Goal: Communication & Community: Share content

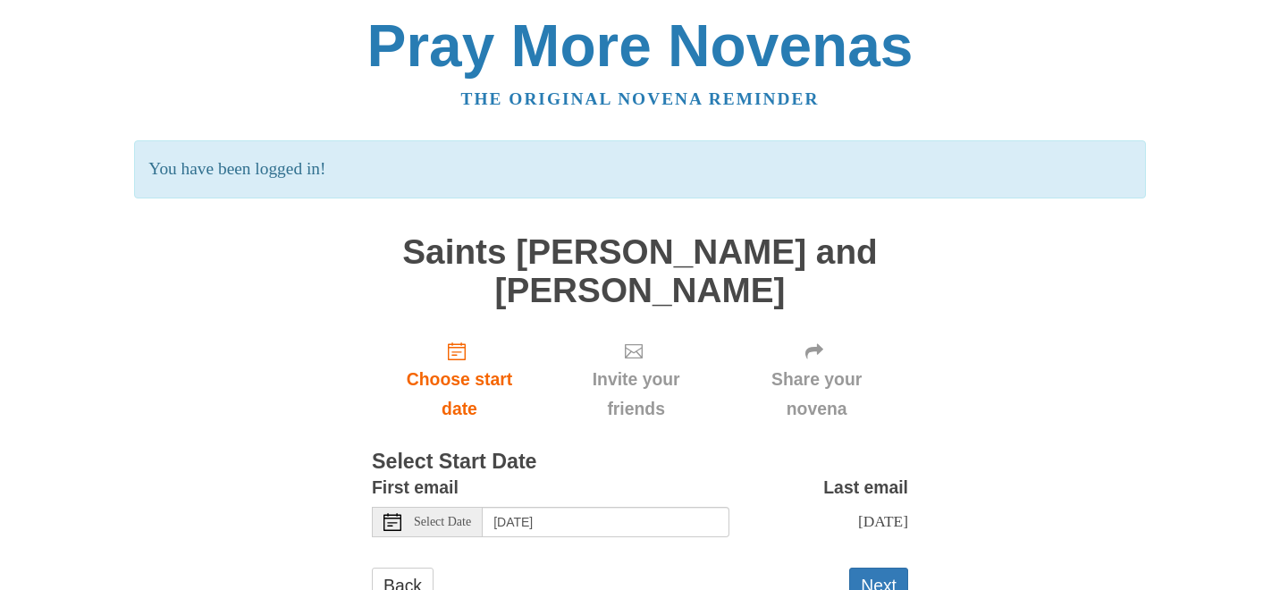
scroll to position [66, 0]
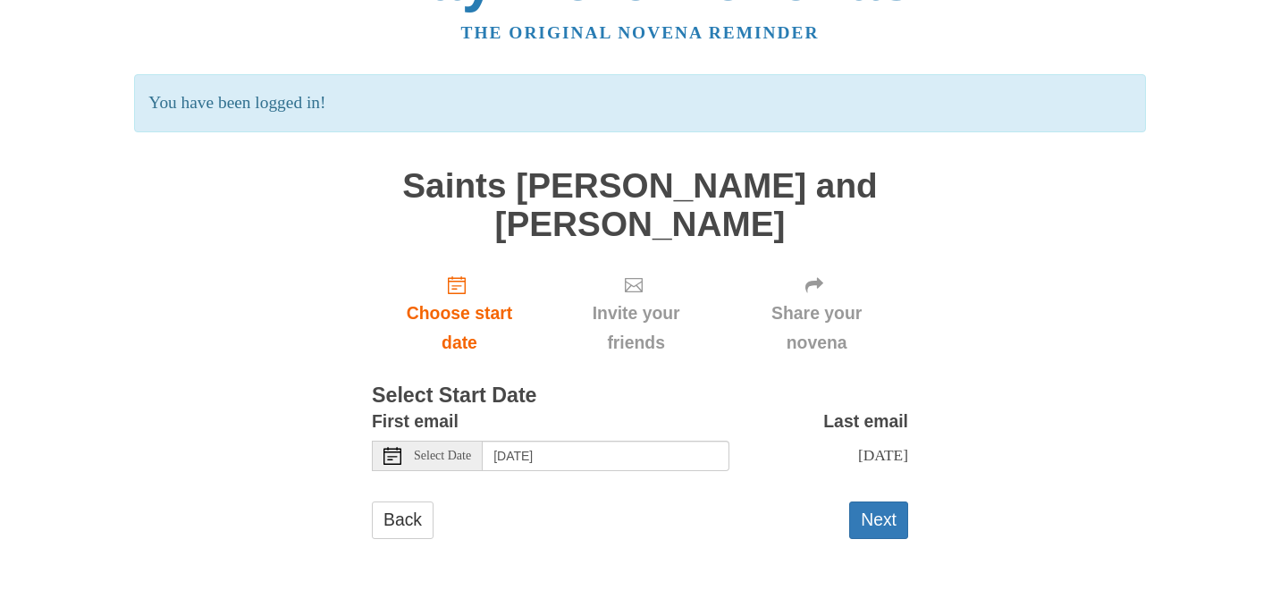
click at [872, 547] on div "Next" at bounding box center [878, 528] width 59 height 54
click at [879, 533] on button "Next" at bounding box center [878, 519] width 59 height 37
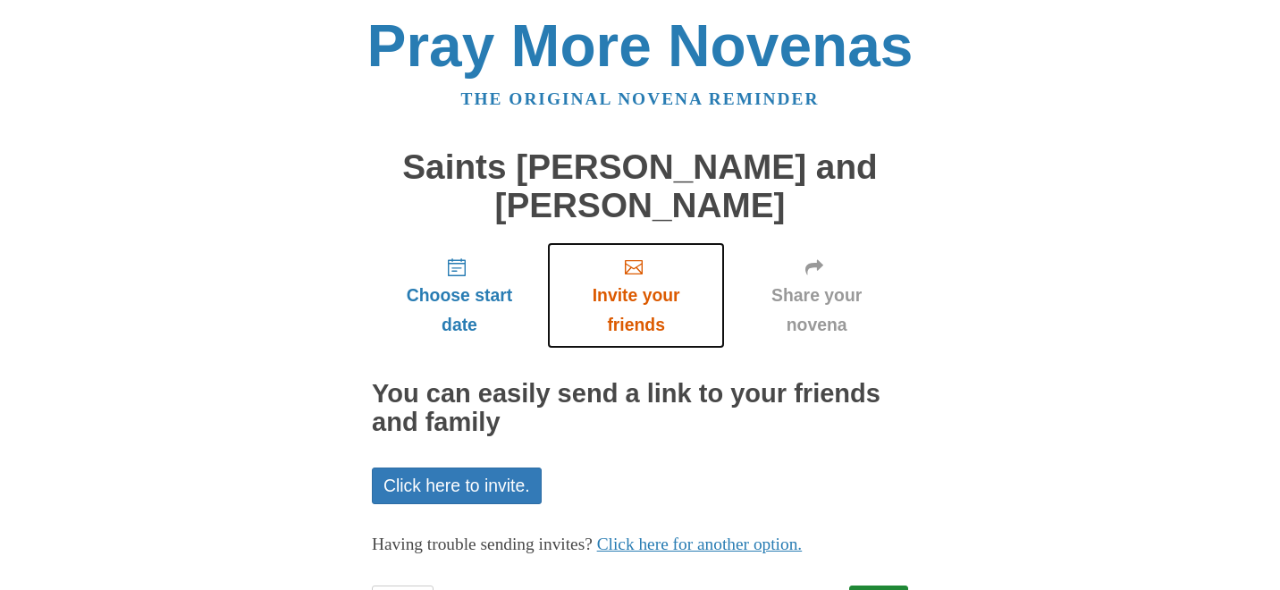
click at [616, 330] on span "Invite your friends" at bounding box center [636, 310] width 142 height 59
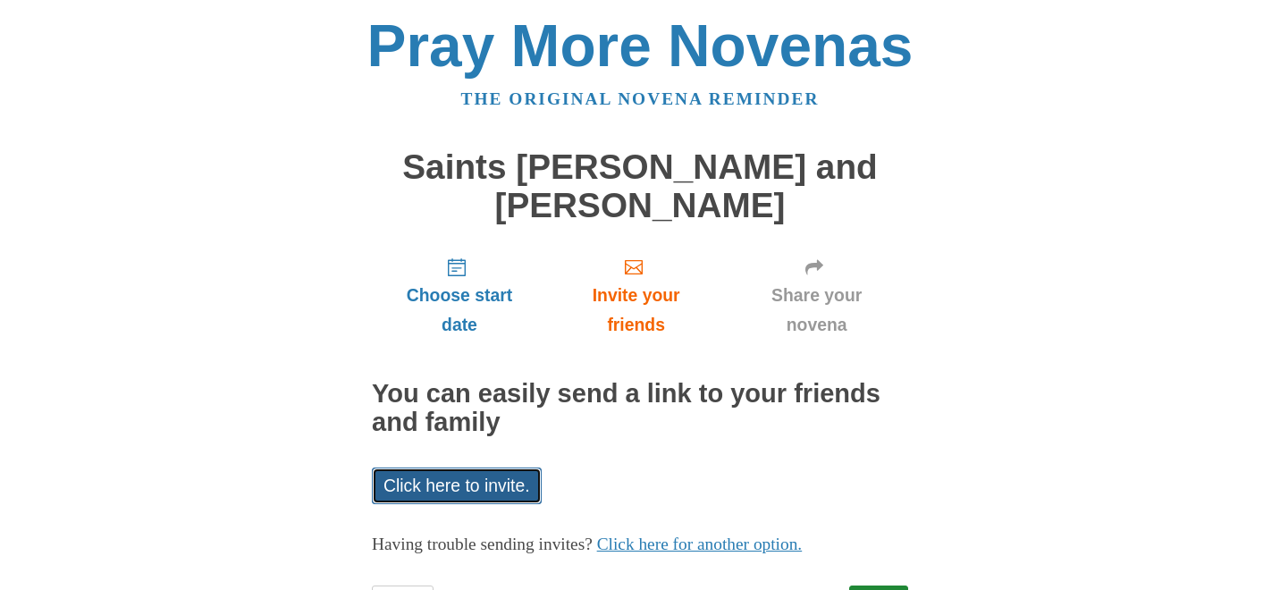
click at [478, 482] on link "Click here to invite." at bounding box center [457, 485] width 170 height 37
click at [460, 471] on link "Click here to invite." at bounding box center [457, 485] width 170 height 37
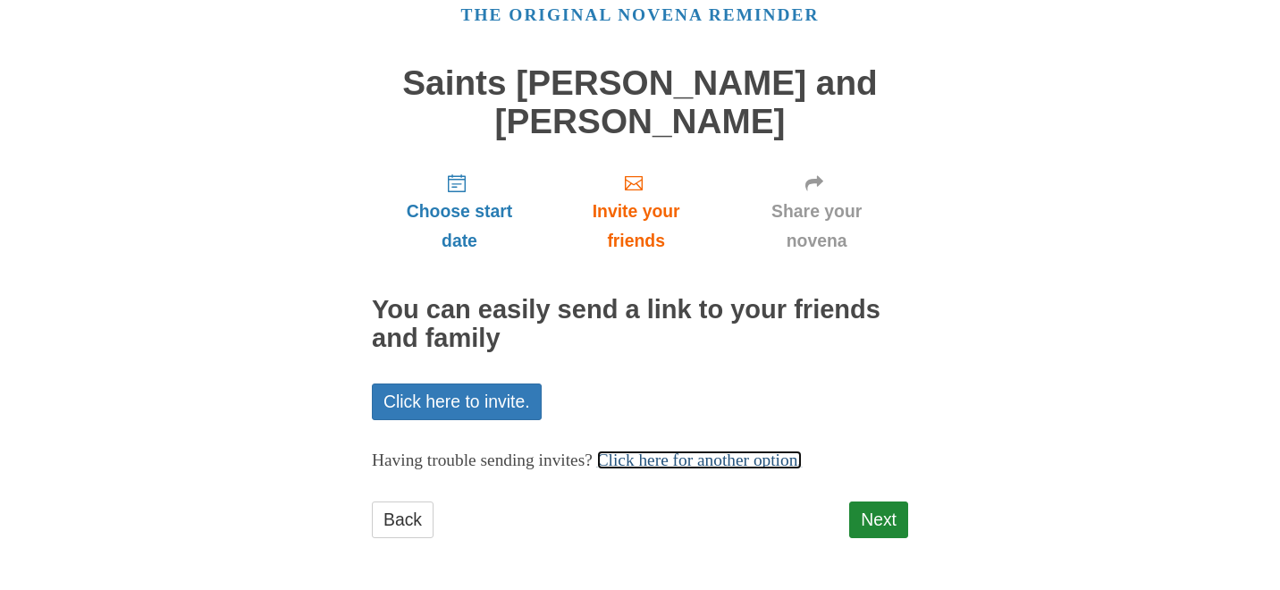
click at [719, 464] on link "Click here for another option." at bounding box center [700, 459] width 206 height 19
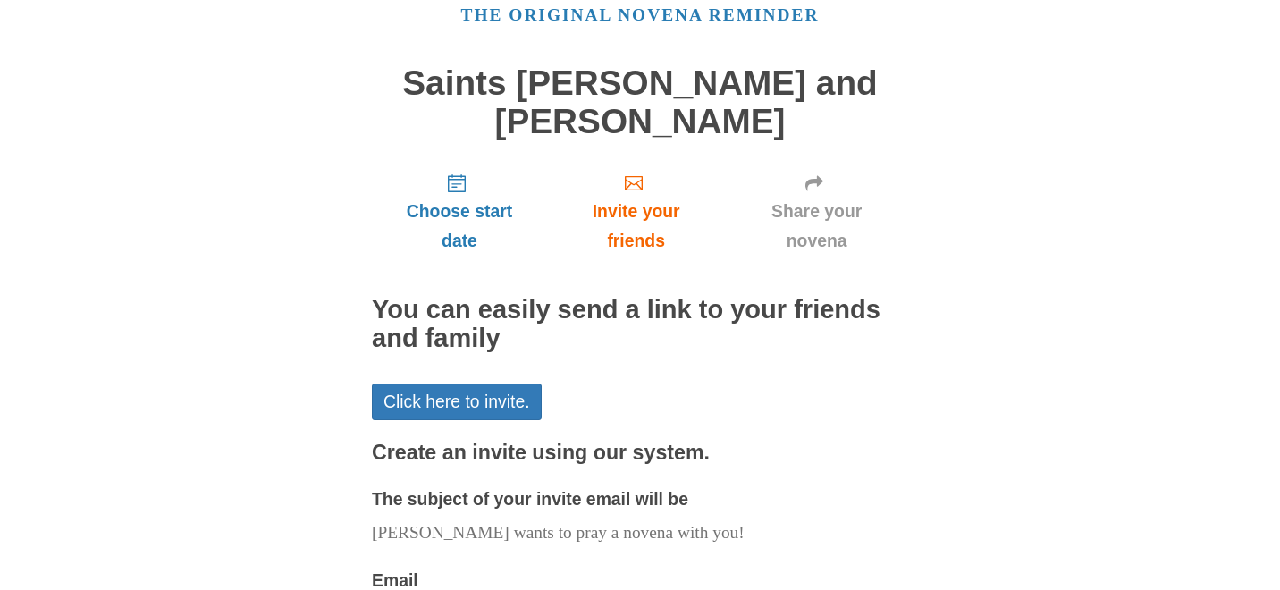
scroll to position [390, 0]
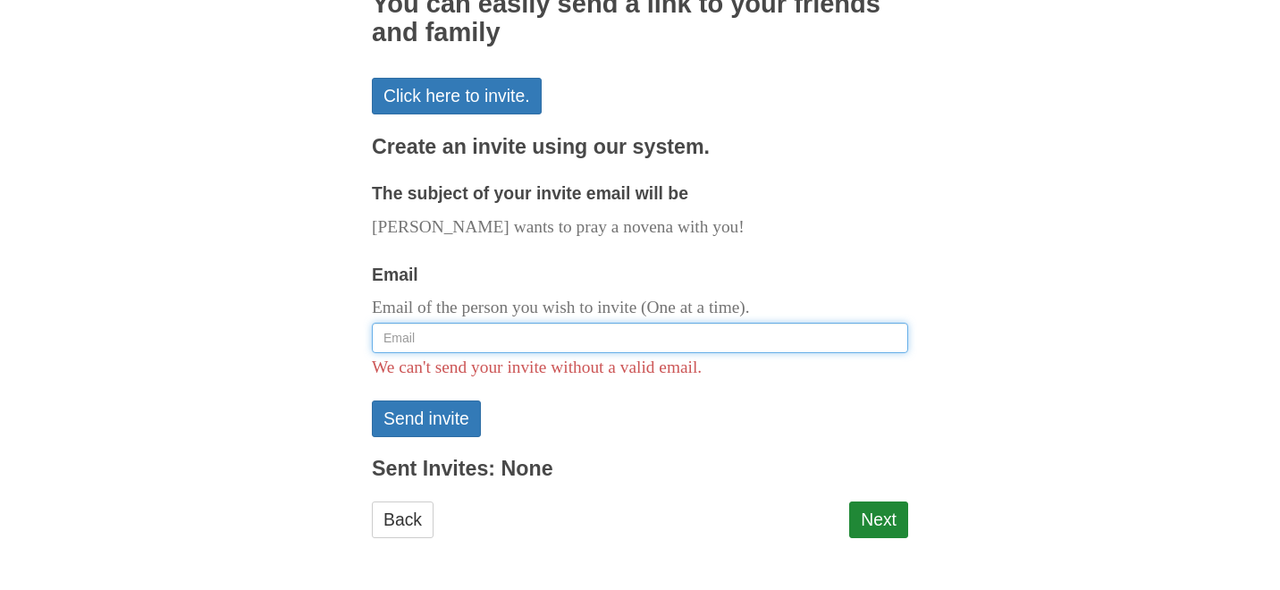
click at [583, 326] on input "Email" at bounding box center [640, 338] width 536 height 30
type input "carlylegenski@gmail.com"
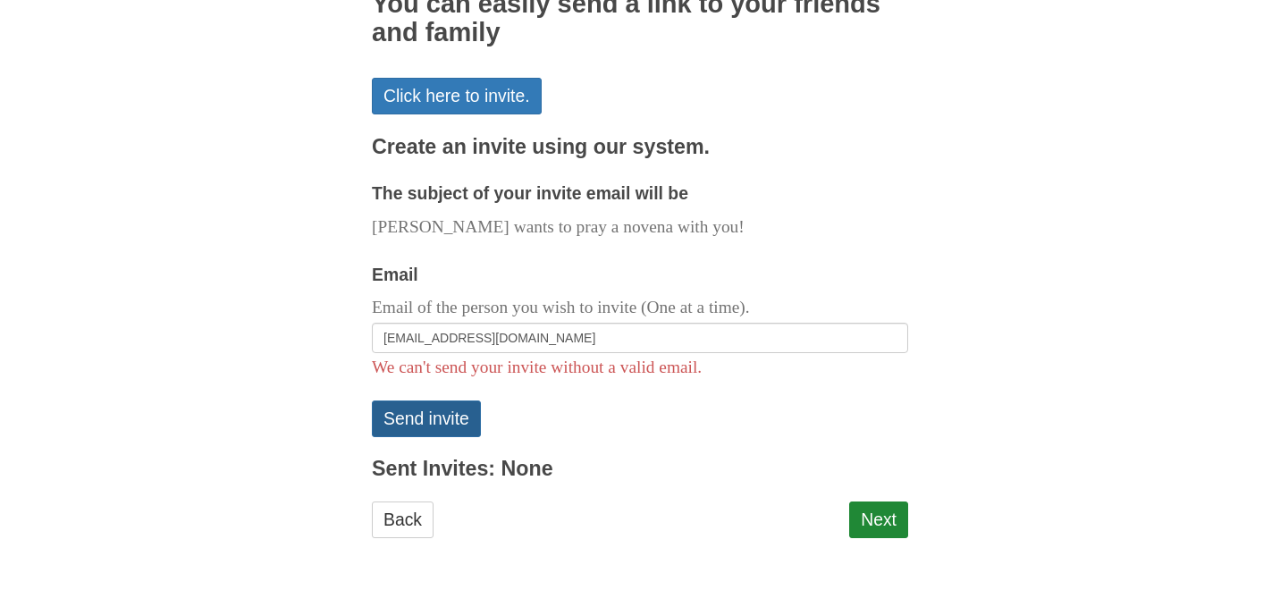
click at [444, 420] on button "Send invite" at bounding box center [426, 418] width 109 height 37
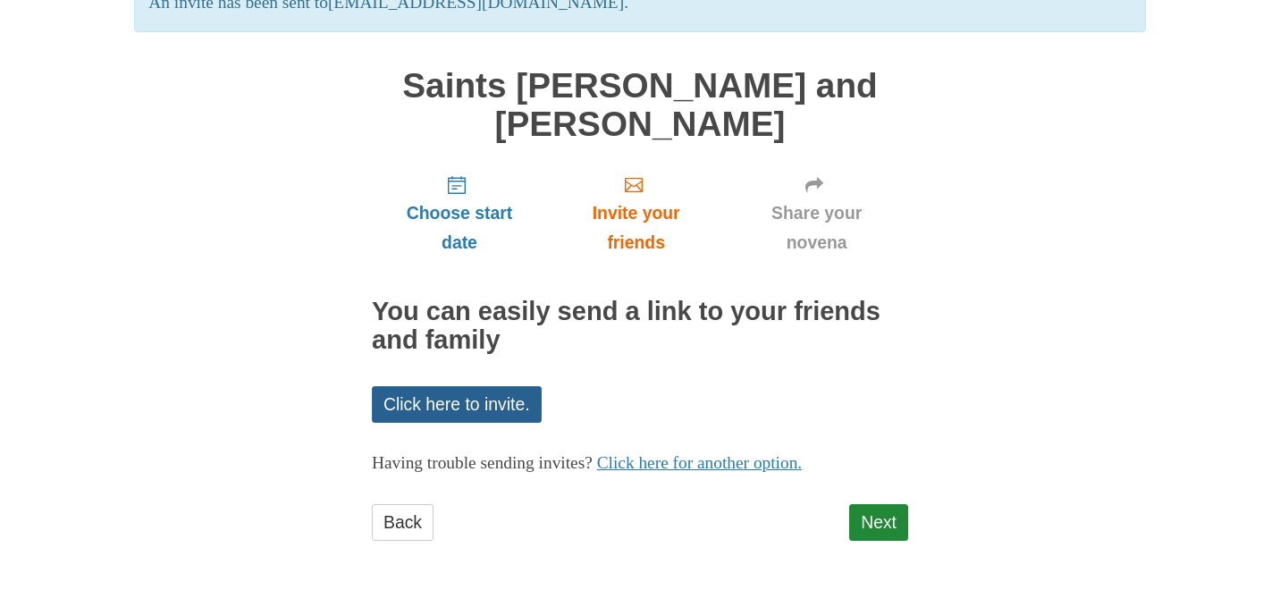
scroll to position [164, 0]
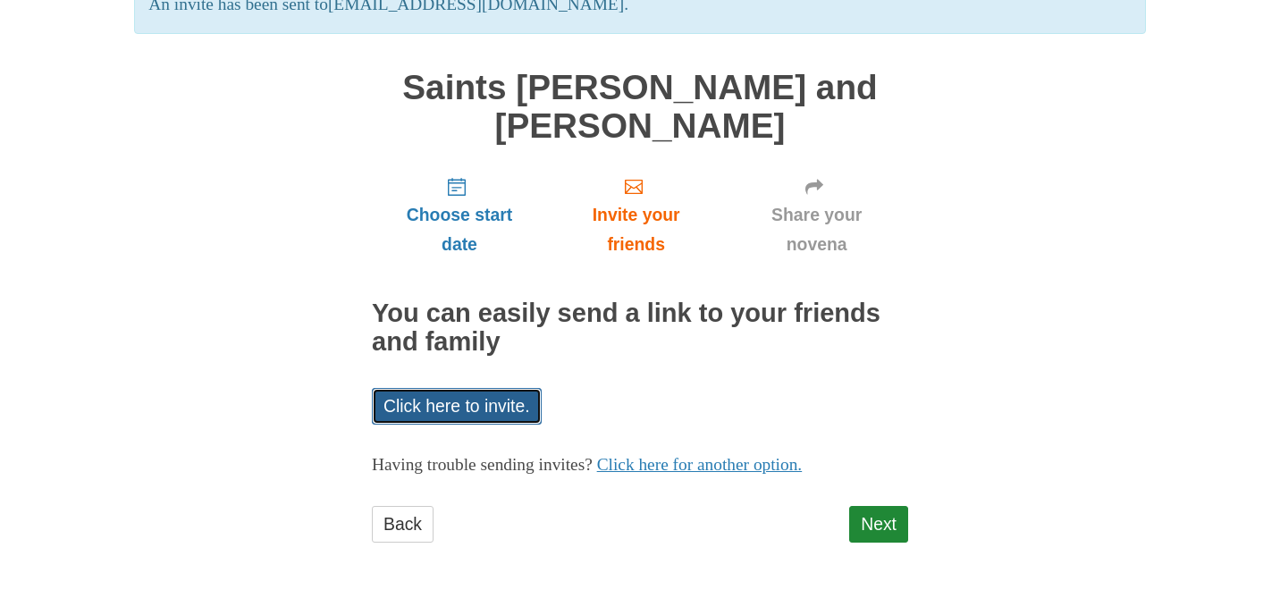
click at [453, 398] on link "Click here to invite." at bounding box center [457, 406] width 170 height 37
click at [882, 516] on link "Next" at bounding box center [878, 524] width 59 height 37
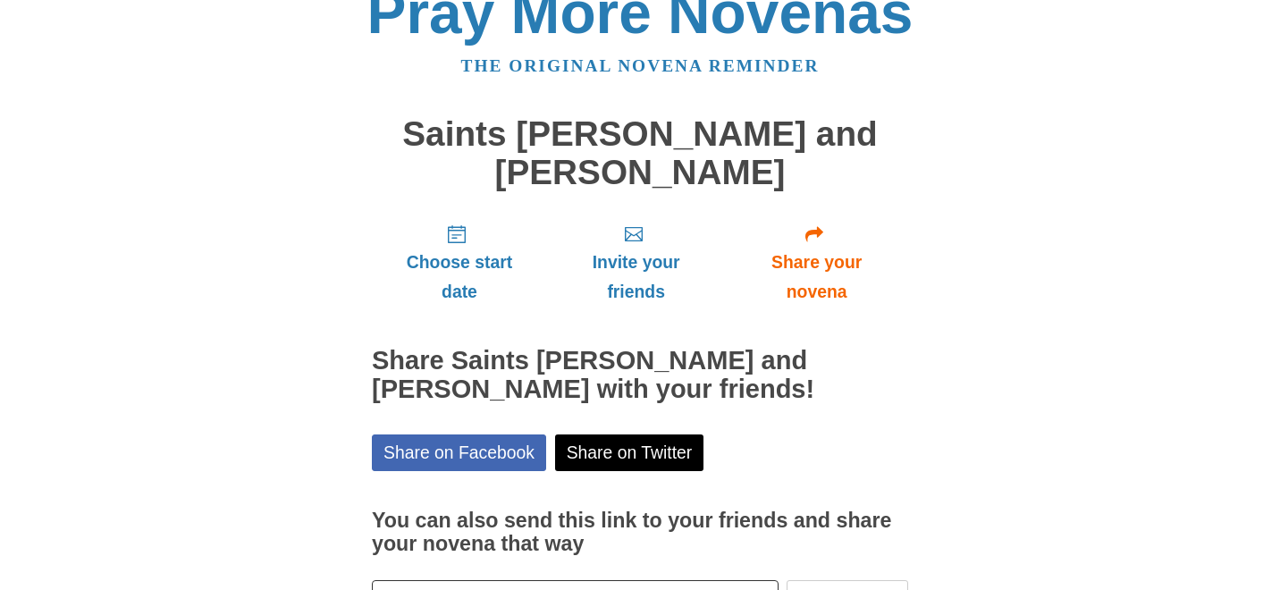
scroll to position [166, 0]
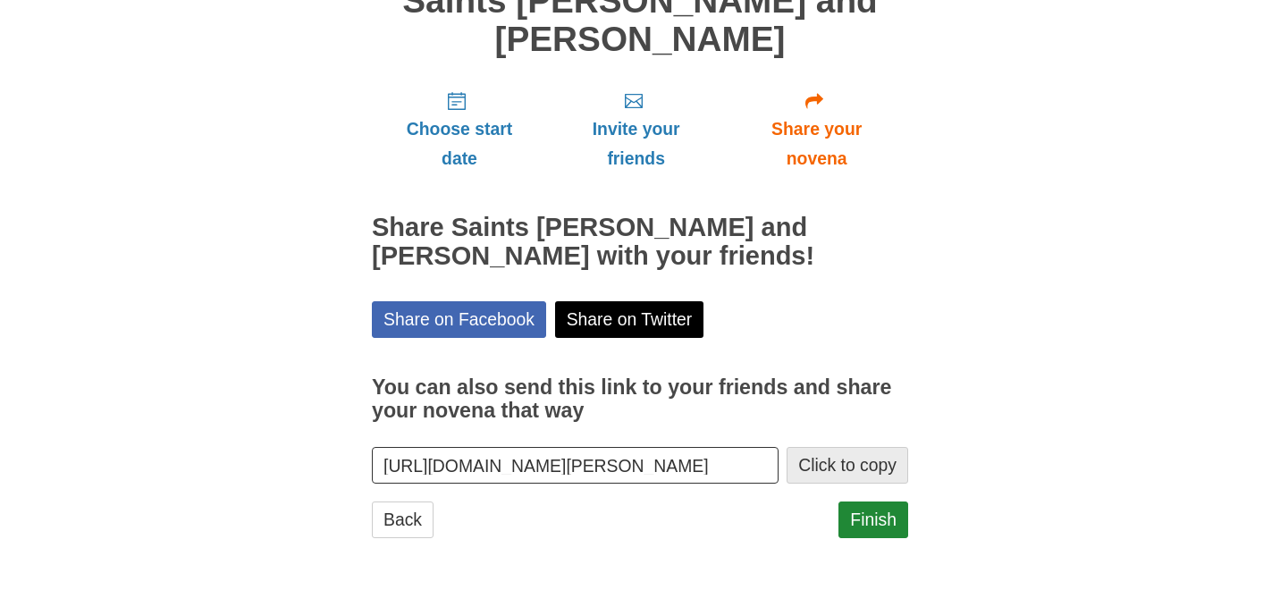
click at [844, 477] on button "Click to copy" at bounding box center [847, 465] width 122 height 37
